Goal: Task Accomplishment & Management: Manage account settings

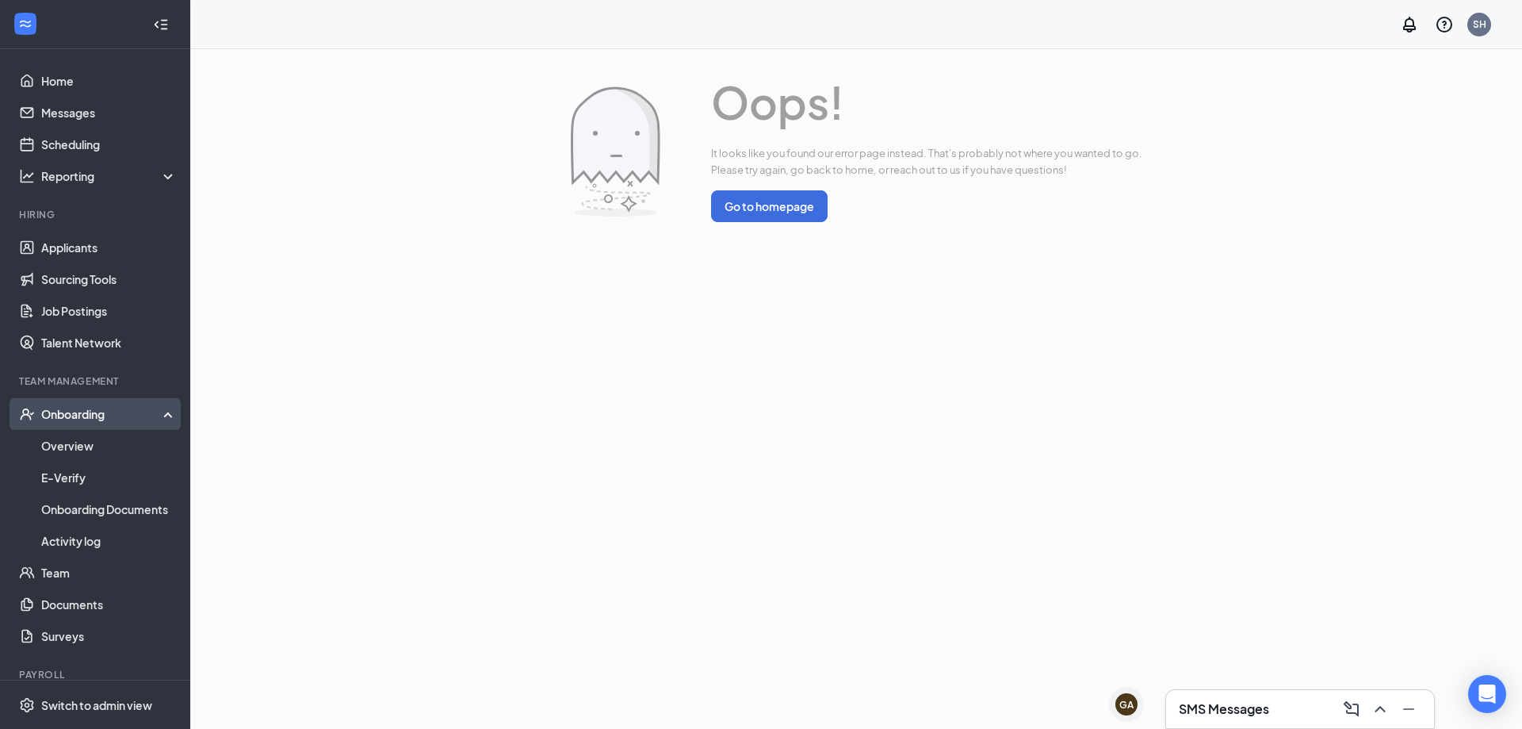
click at [88, 414] on div "Onboarding" at bounding box center [102, 414] width 122 height 16
click at [101, 440] on link "Overview" at bounding box center [109, 446] width 136 height 32
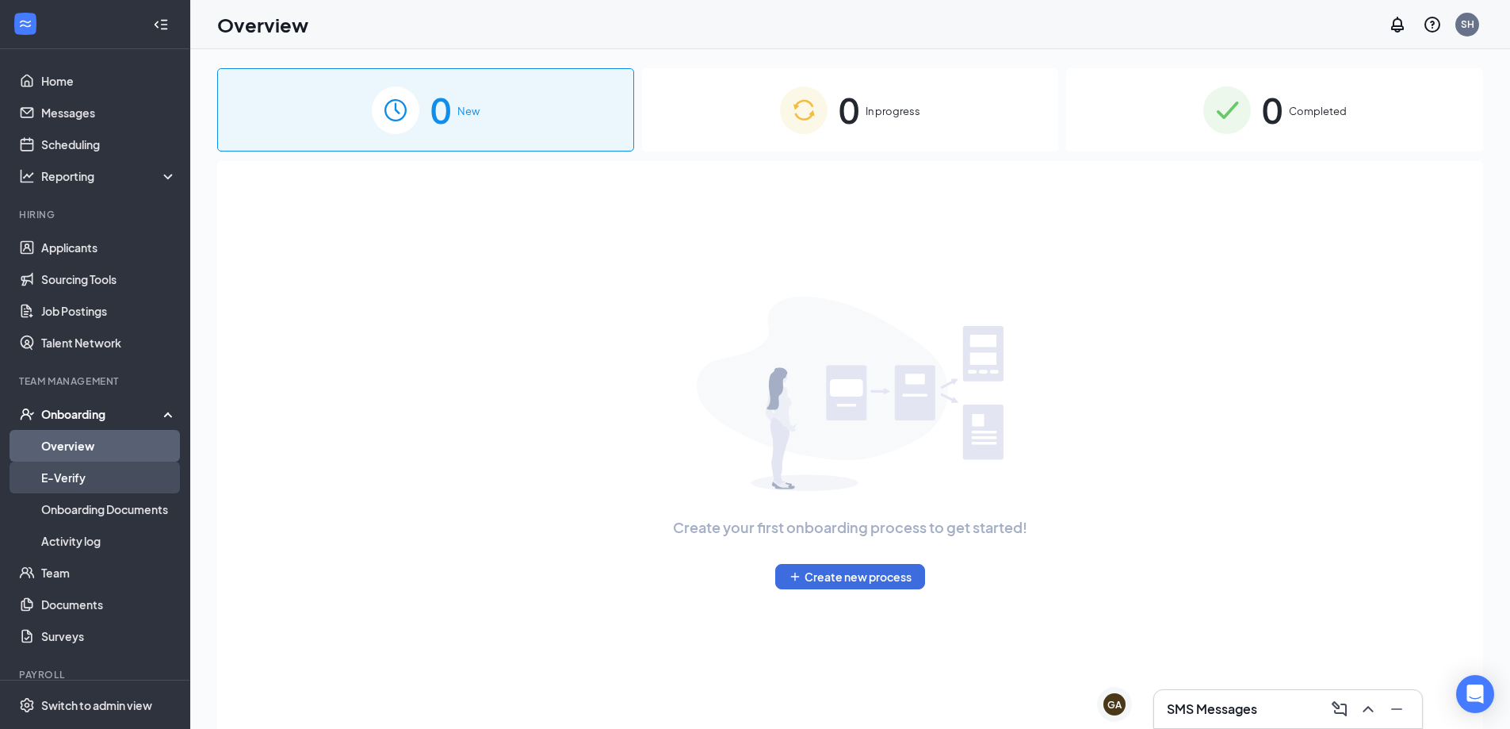
click at [99, 488] on link "E-Verify" at bounding box center [109, 477] width 136 height 32
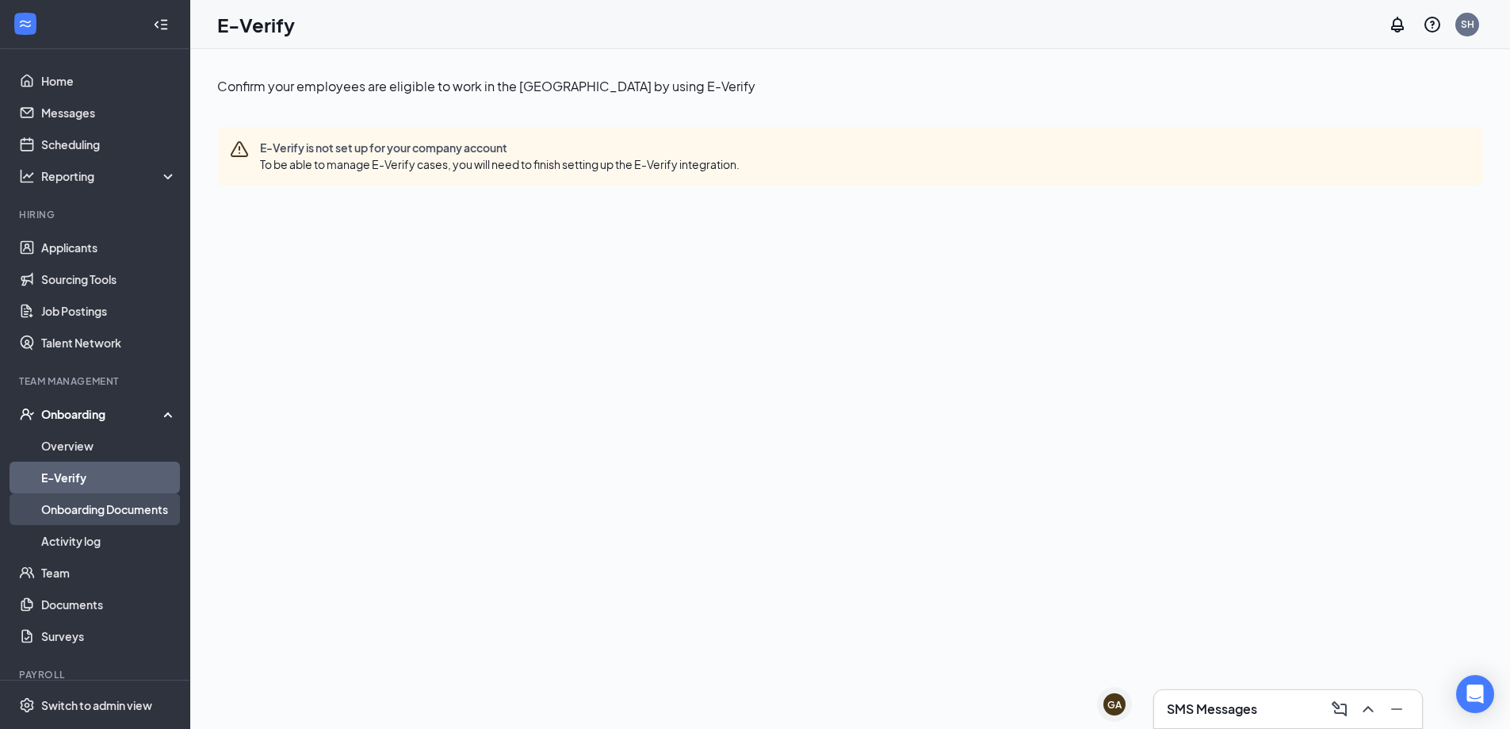
click at [105, 521] on link "Onboarding Documents" at bounding box center [109, 509] width 136 height 32
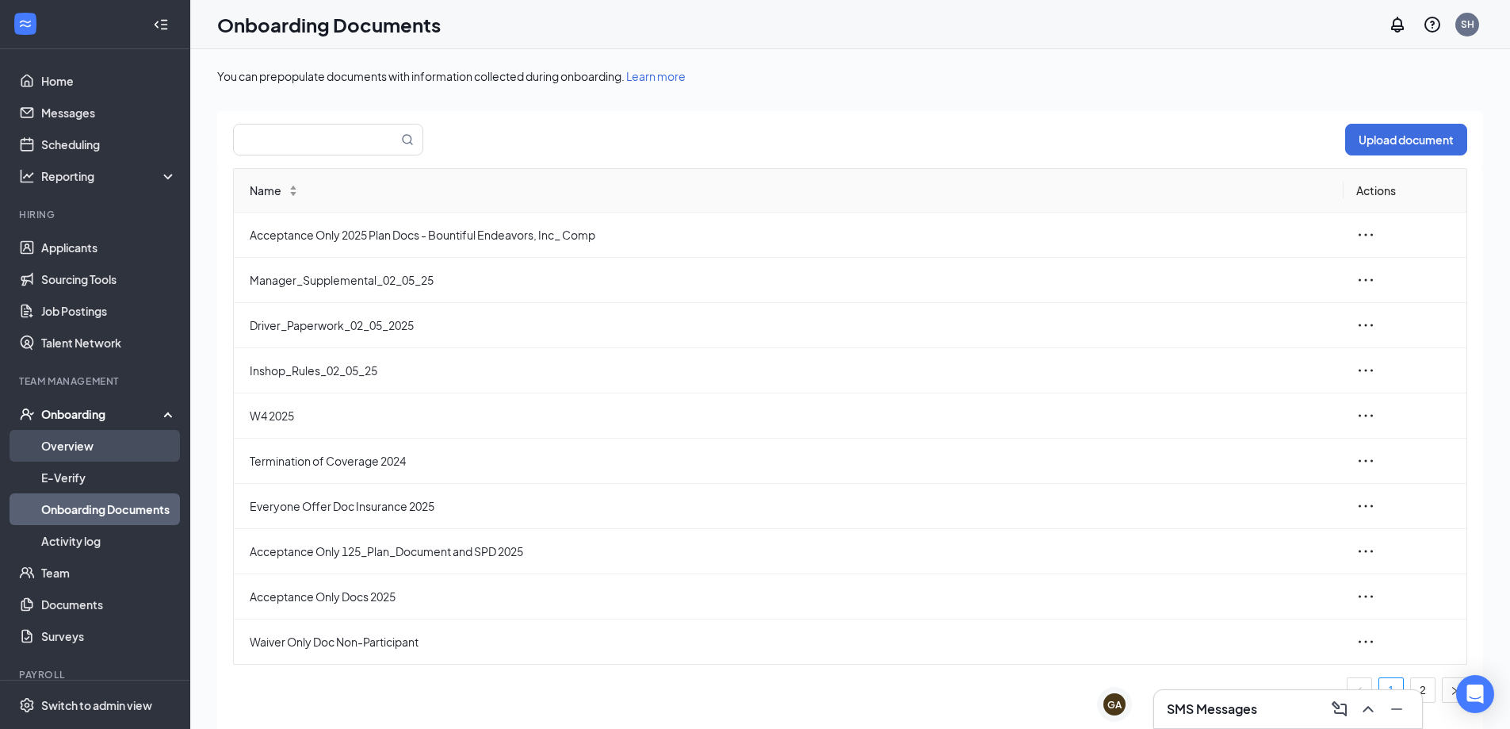
click at [88, 442] on link "Overview" at bounding box center [109, 446] width 136 height 32
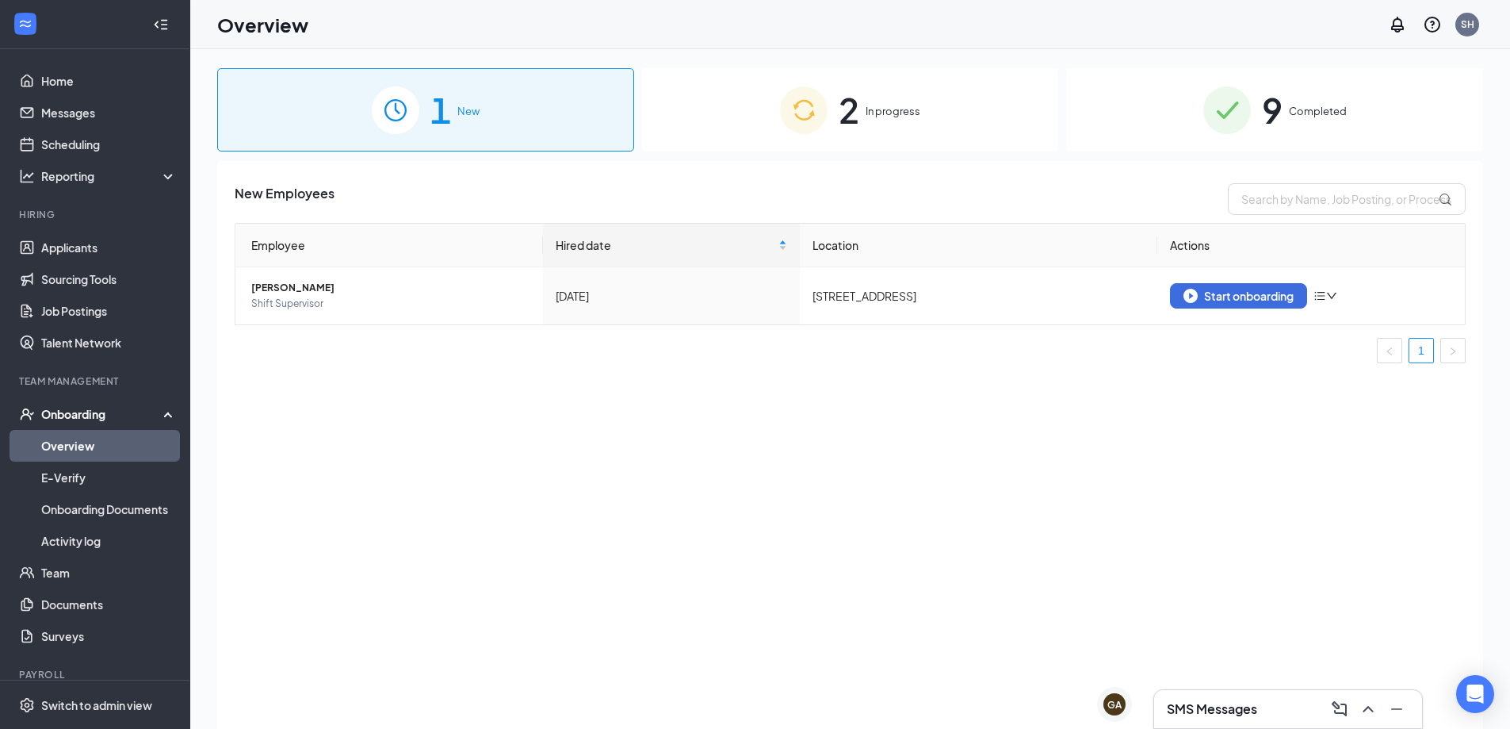
click at [875, 119] on span "In progress" at bounding box center [893, 111] width 55 height 16
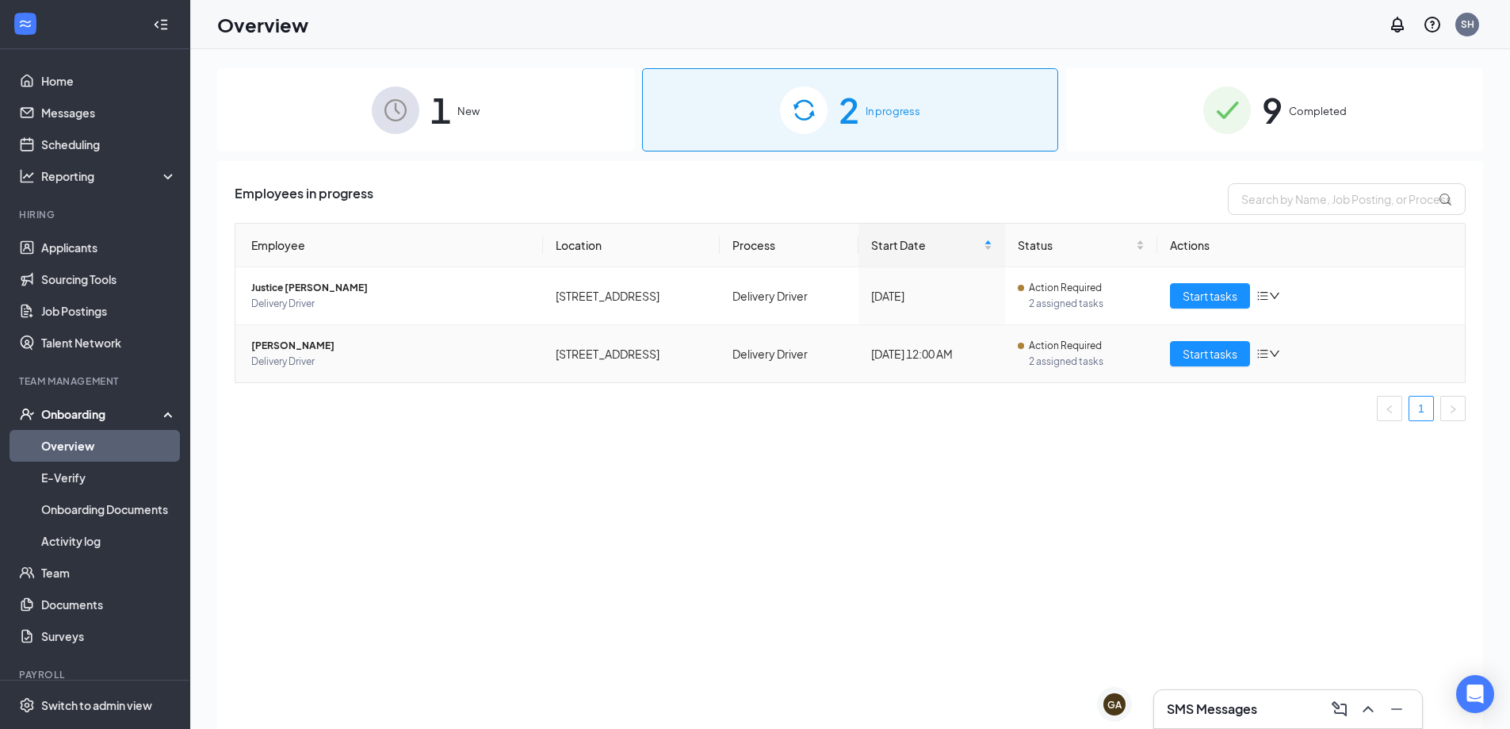
click at [434, 354] on span "Delivery Driver" at bounding box center [390, 362] width 279 height 16
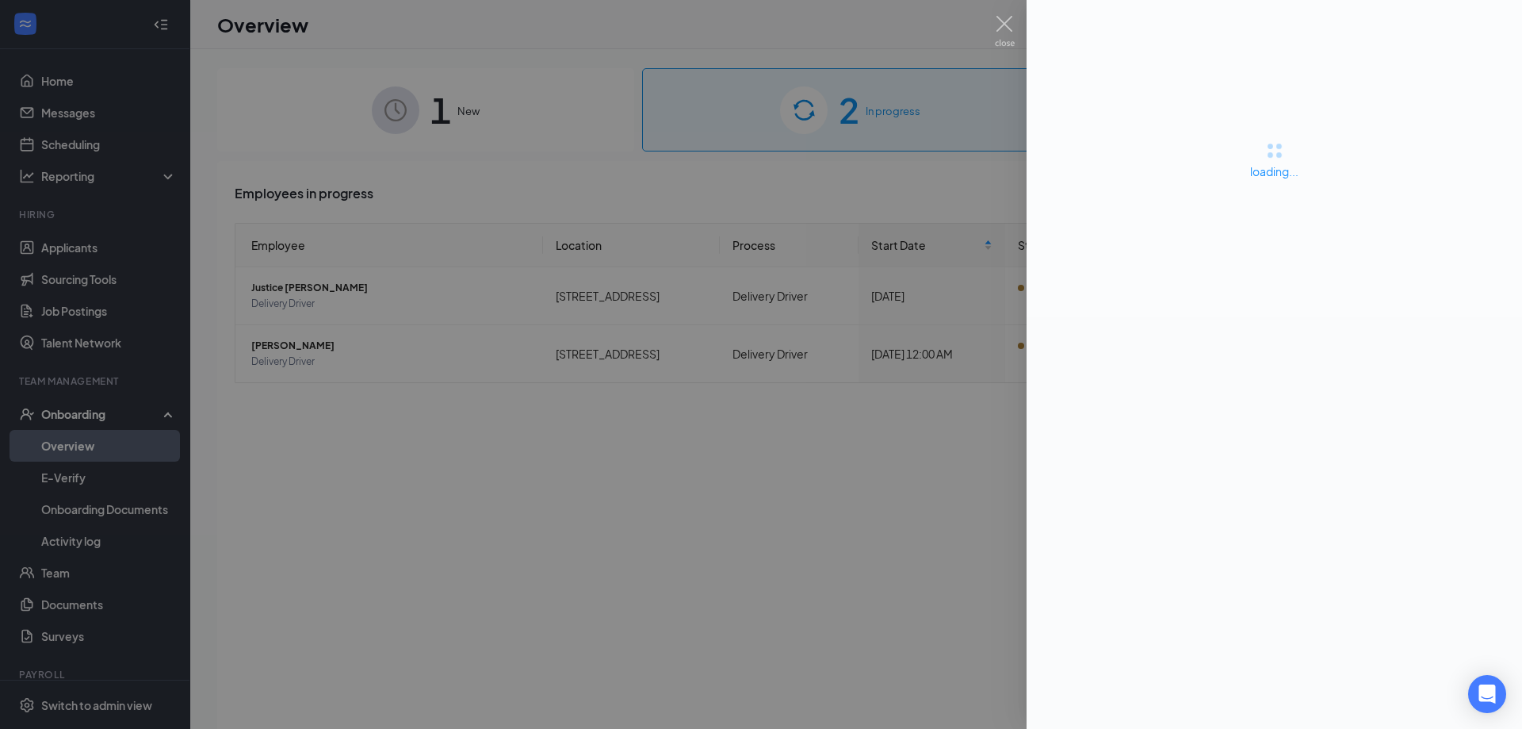
click at [840, 526] on div at bounding box center [761, 364] width 1522 height 729
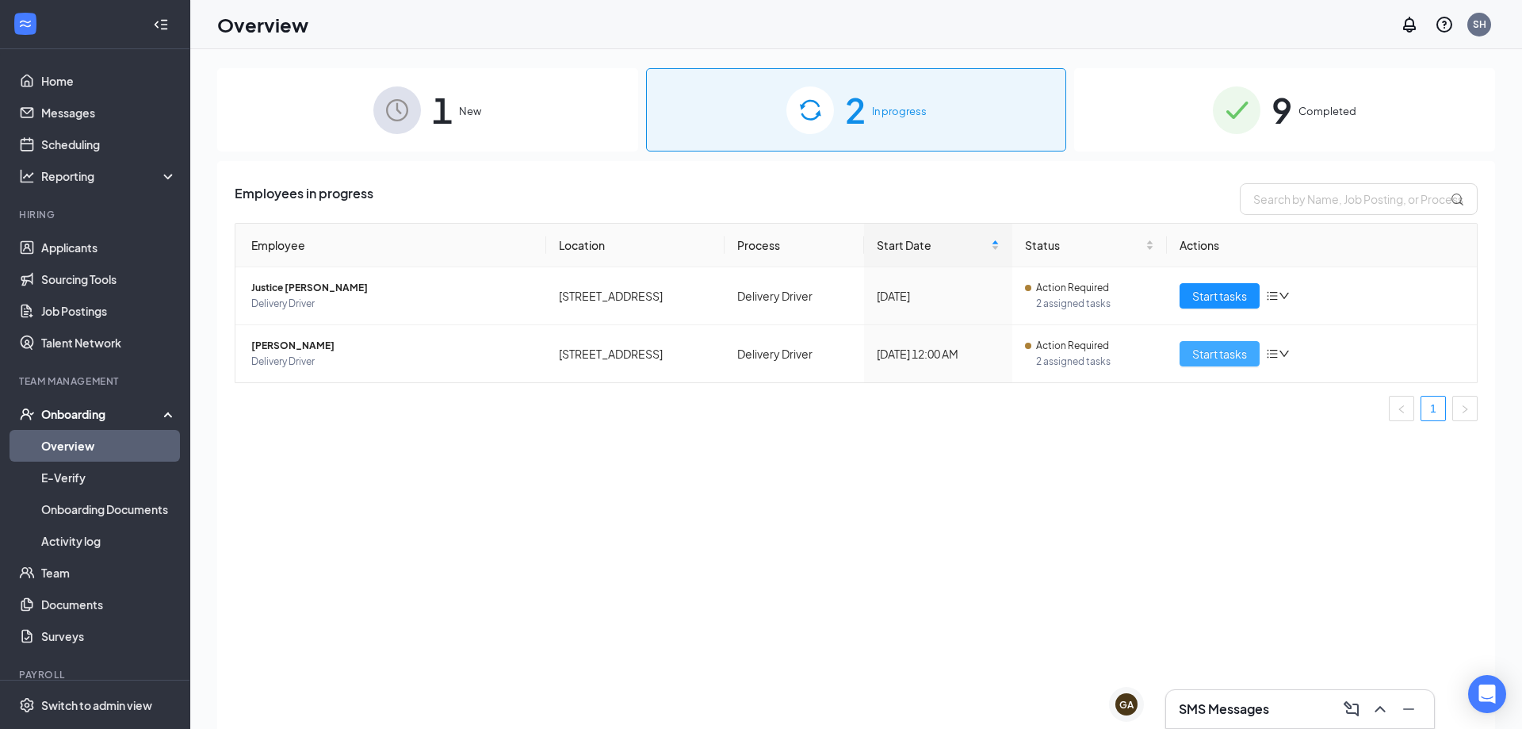
click at [1208, 358] on span "Start tasks" at bounding box center [1219, 353] width 55 height 17
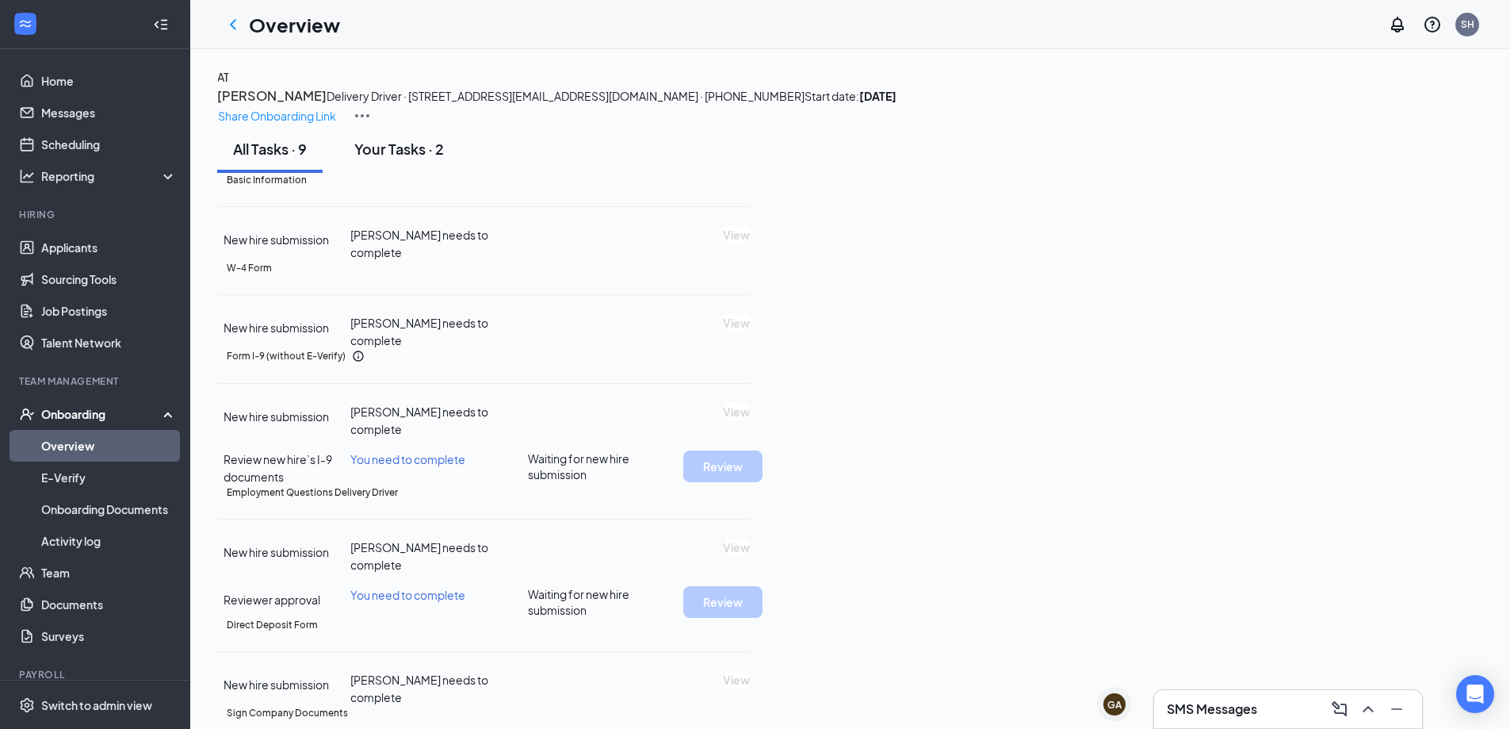
click at [420, 159] on div "Your Tasks · 2" at bounding box center [399, 149] width 90 height 20
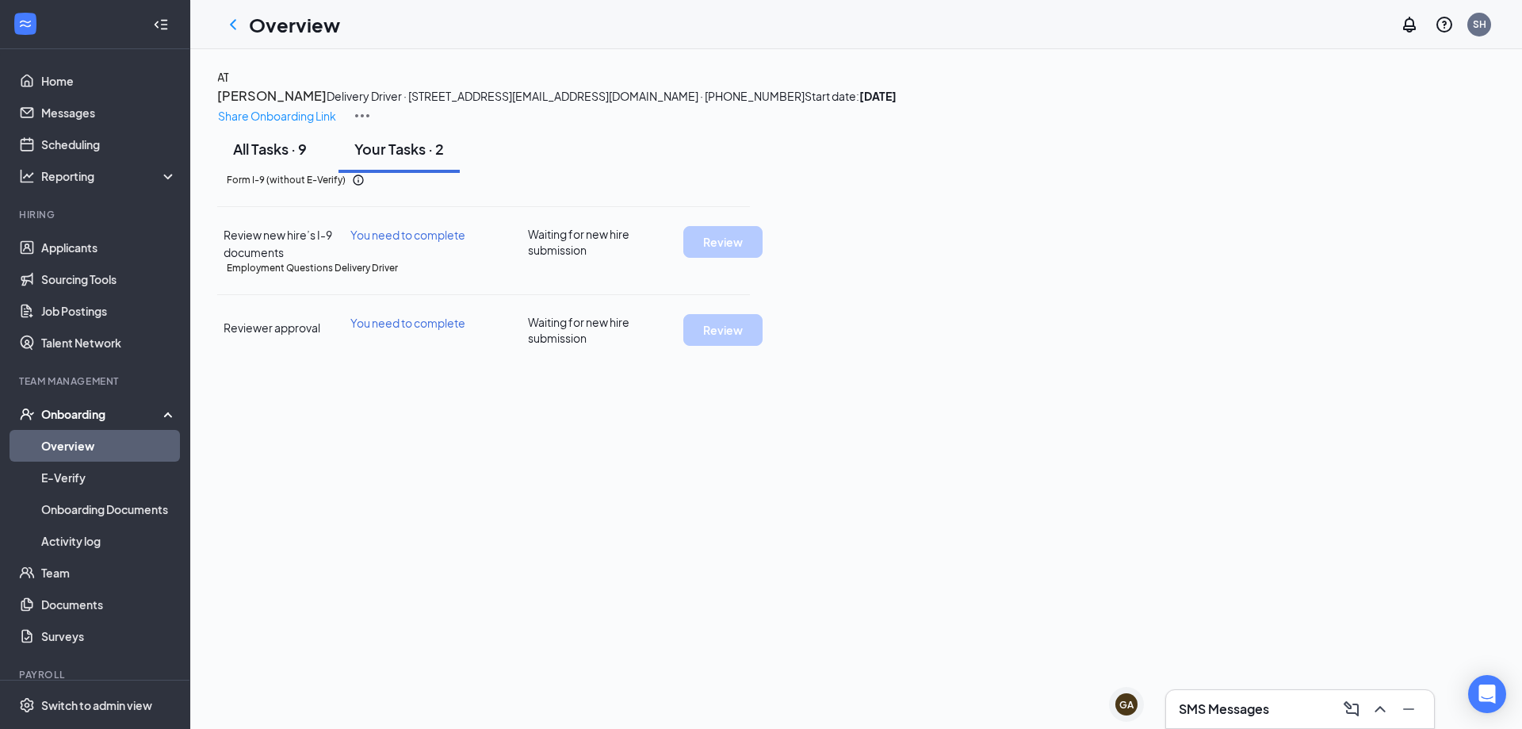
click at [290, 159] on div "All Tasks · 9" at bounding box center [270, 149] width 74 height 20
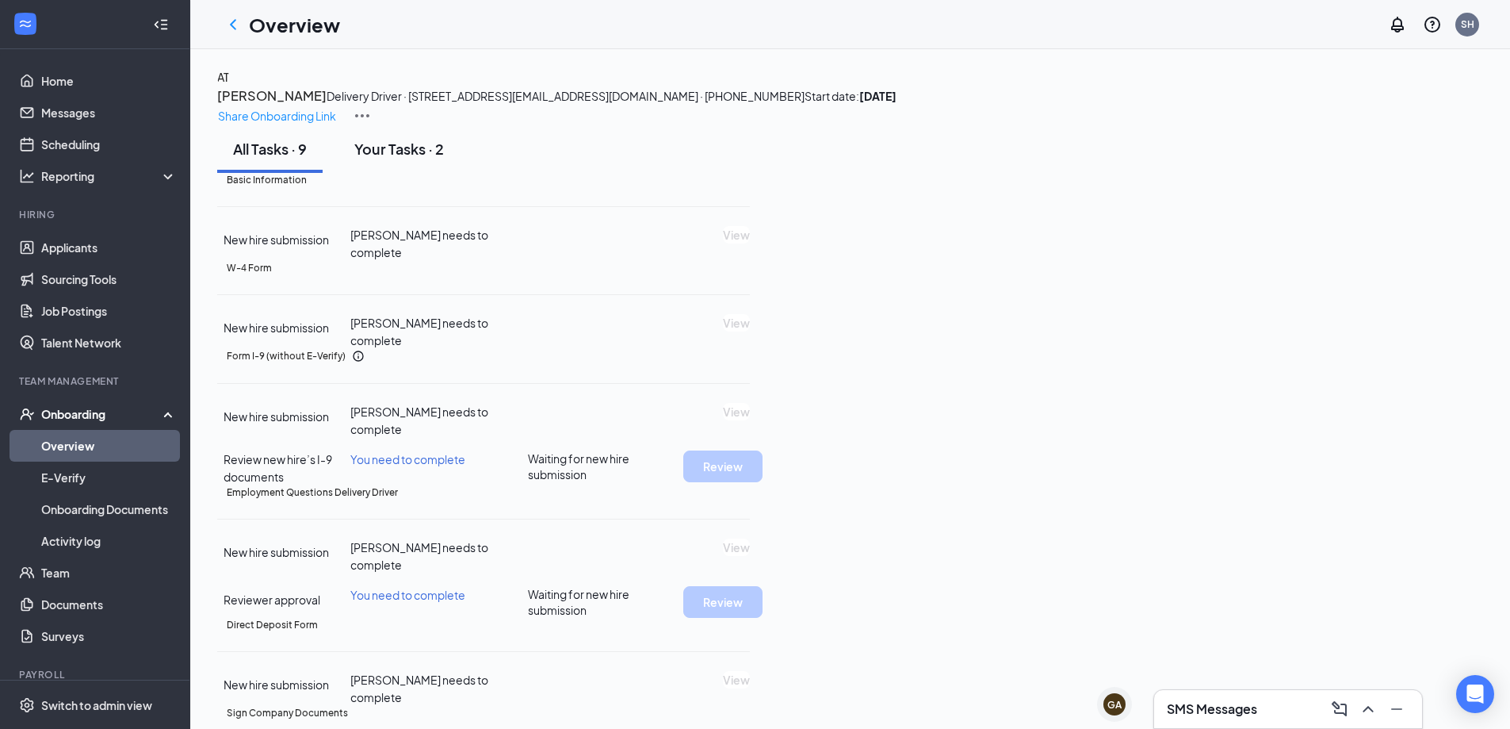
click at [444, 159] on div "Your Tasks · 2" at bounding box center [399, 149] width 90 height 20
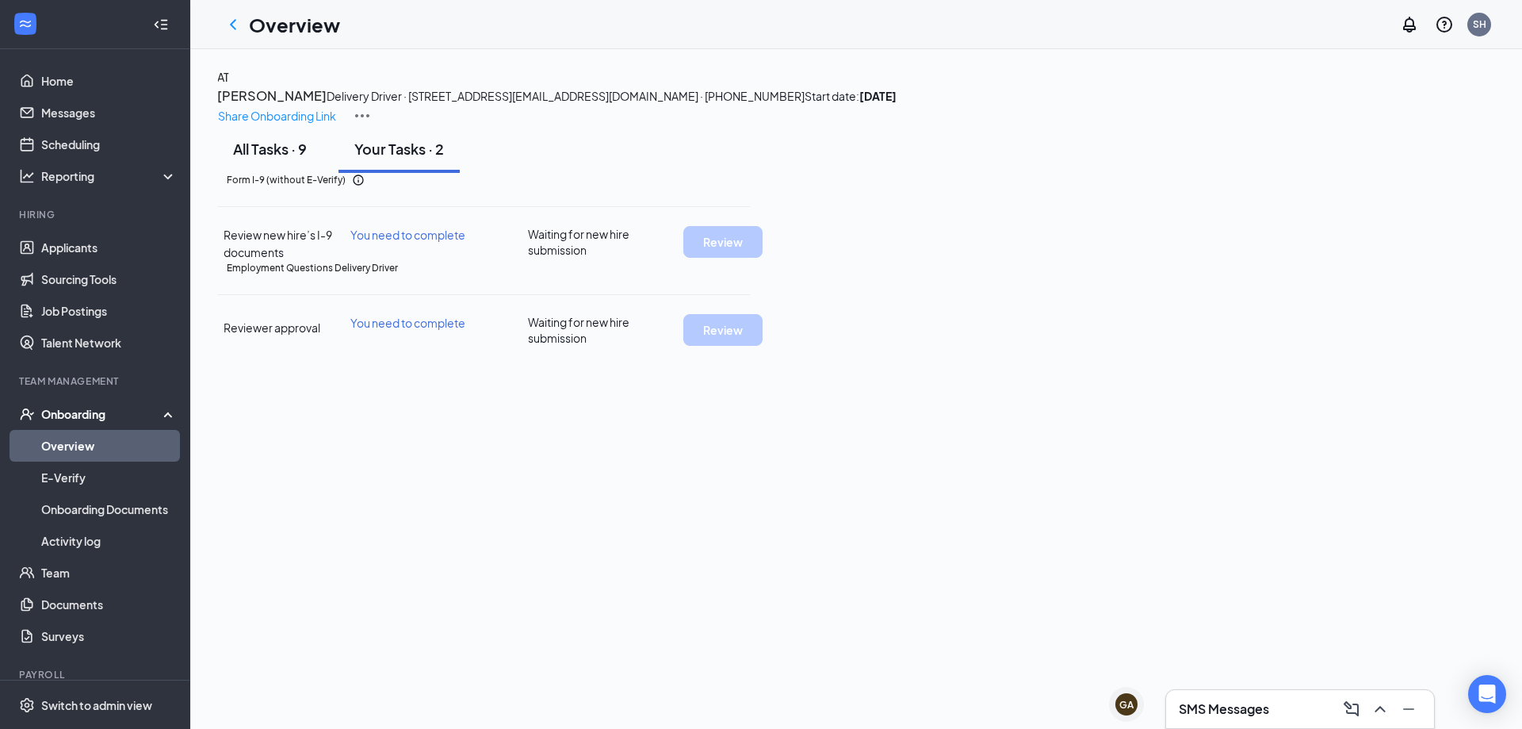
click at [302, 173] on button "All Tasks · 9" at bounding box center [269, 149] width 105 height 48
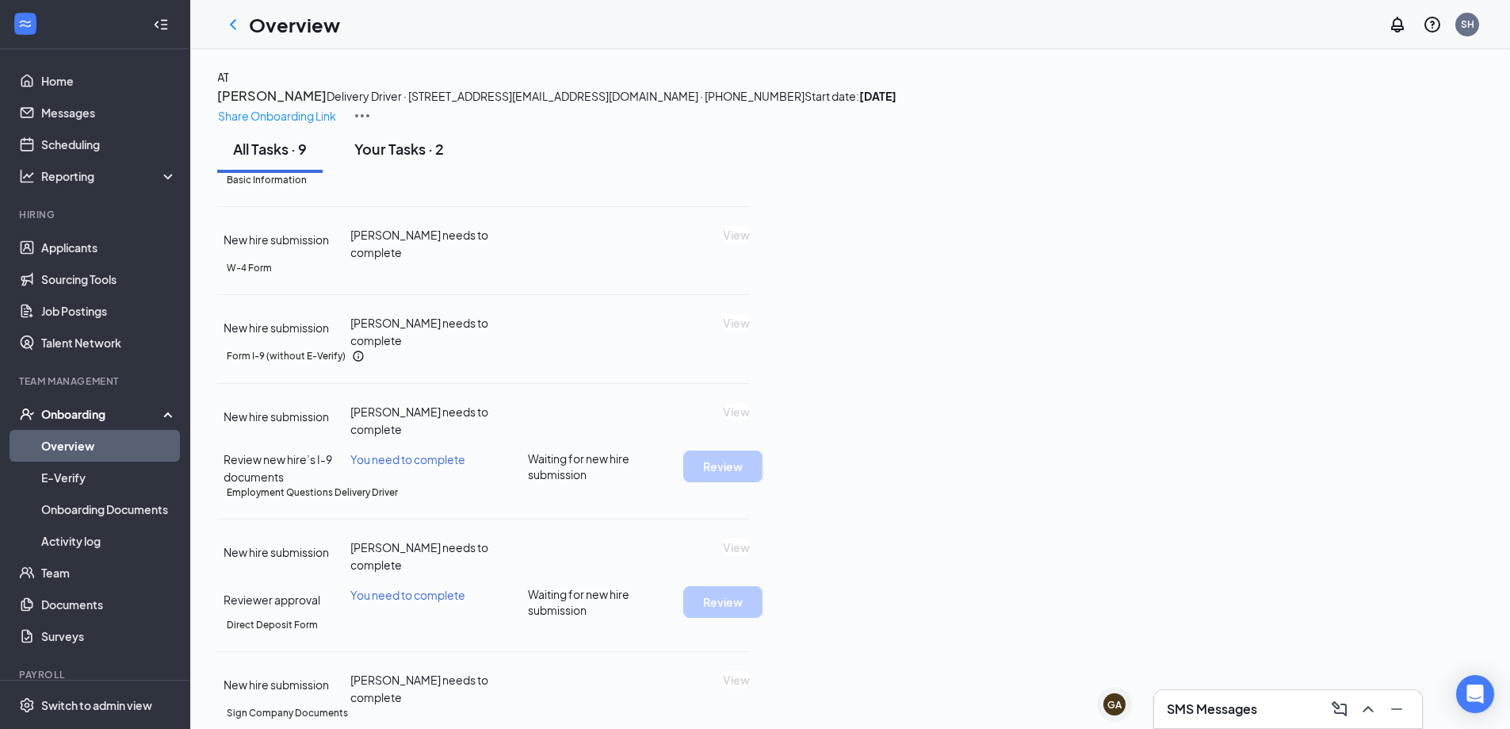
click at [426, 173] on button "Your Tasks · 2" at bounding box center [399, 149] width 121 height 48
